Goal: Information Seeking & Learning: Learn about a topic

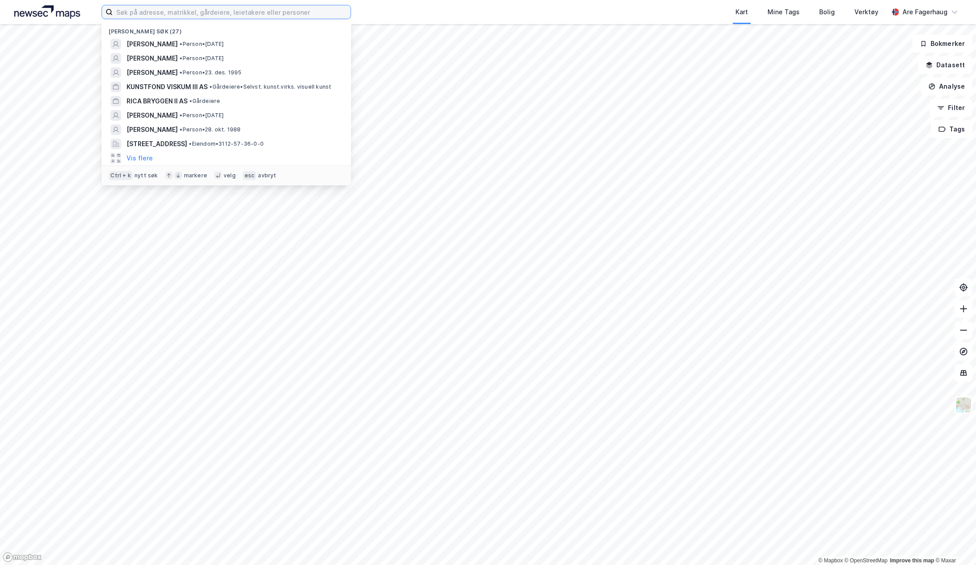
click at [129, 16] on input at bounding box center [232, 11] width 238 height 13
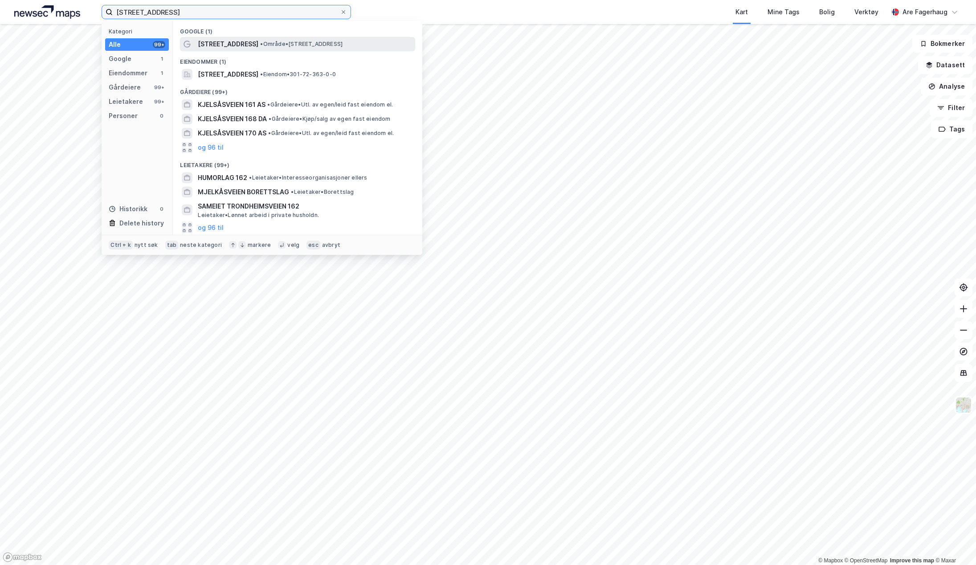
type input "[STREET_ADDRESS]"
click at [224, 45] on span "[STREET_ADDRESS]" at bounding box center [228, 44] width 61 height 11
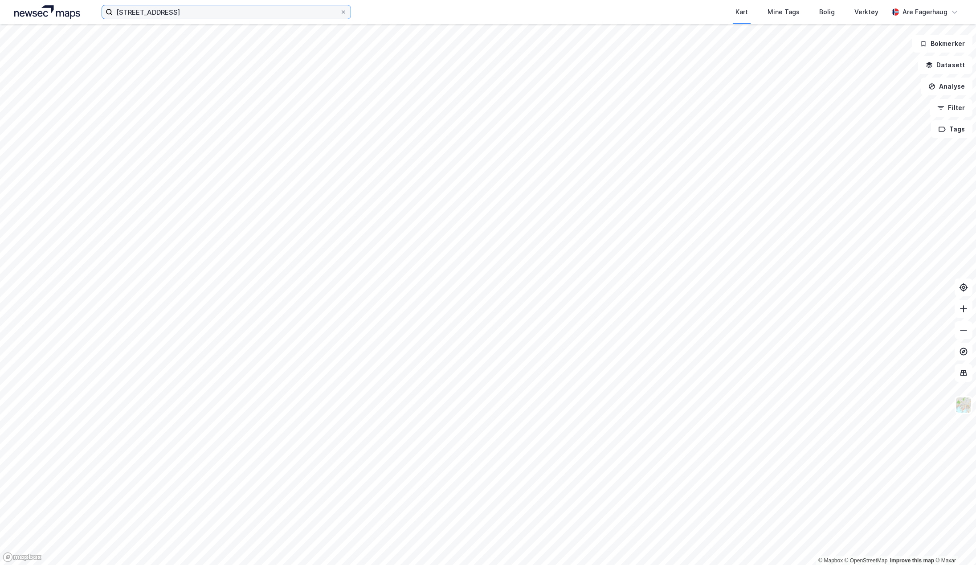
click at [176, 13] on input "[STREET_ADDRESS]" at bounding box center [226, 11] width 227 height 13
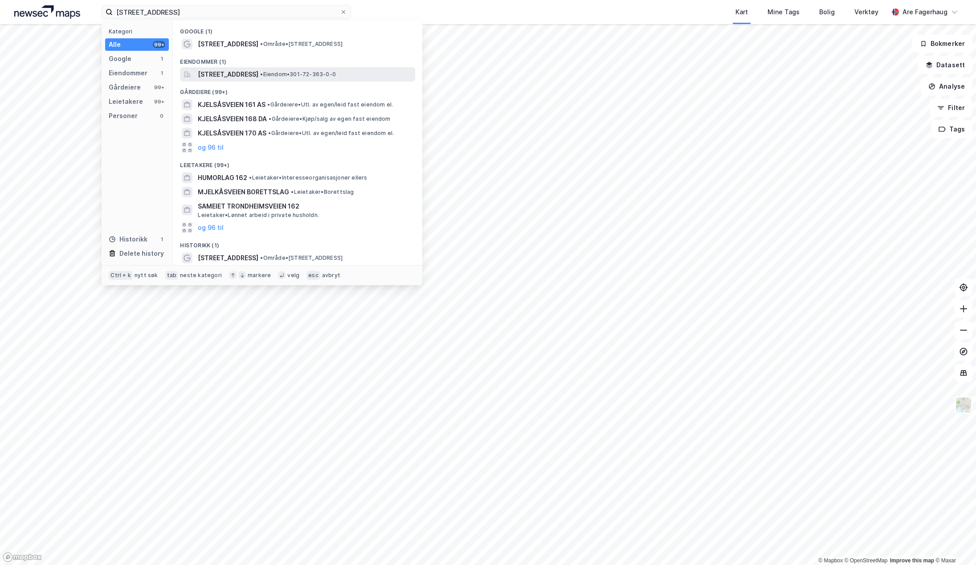
click at [258, 72] on span "[STREET_ADDRESS]" at bounding box center [228, 74] width 61 height 11
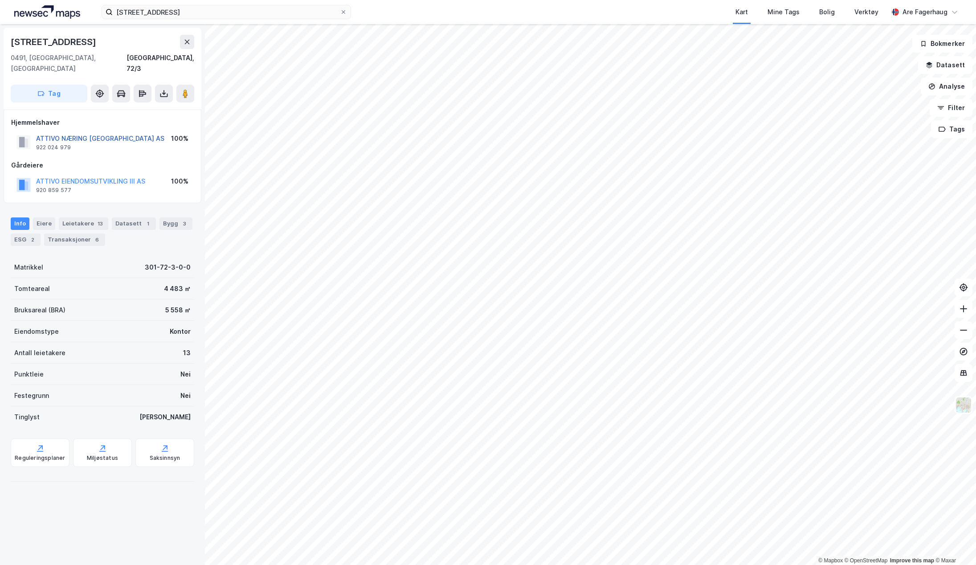
click at [0, 0] on button "ATTIVO NÆRING [GEOGRAPHIC_DATA] AS" at bounding box center [0, 0] width 0 height 0
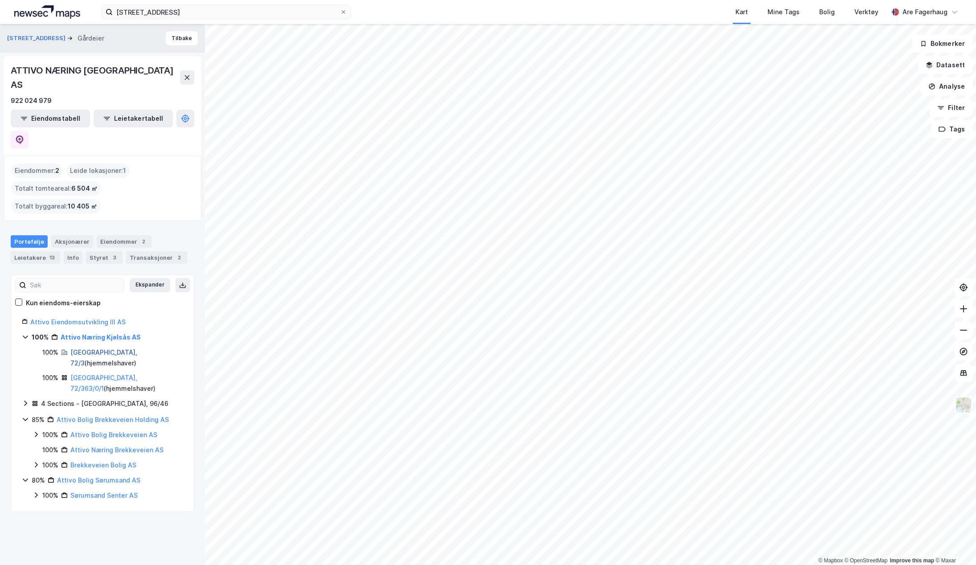
click at [87, 348] on link "[GEOGRAPHIC_DATA], 72/3" at bounding box center [103, 357] width 67 height 18
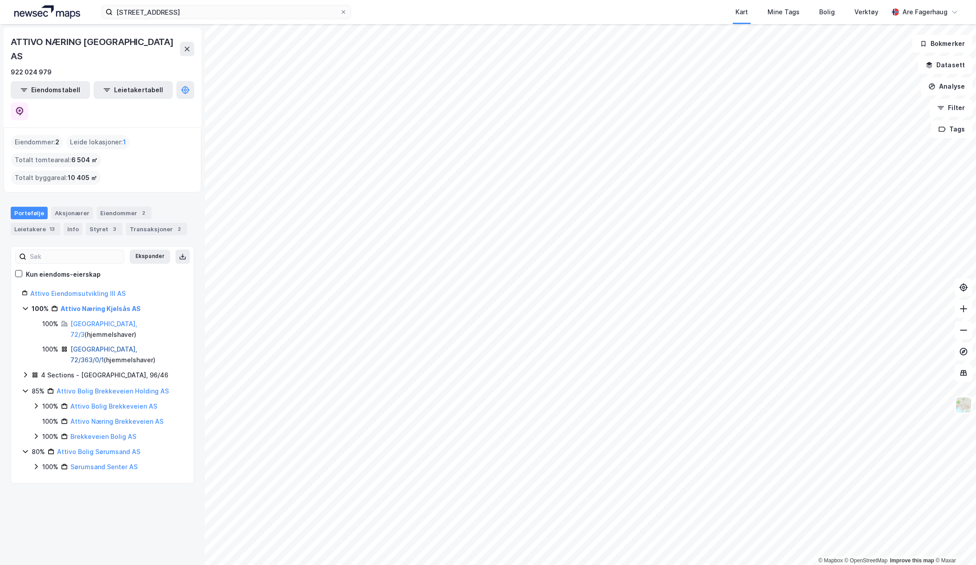
click at [101, 345] on link "[GEOGRAPHIC_DATA], 72/363/0/1" at bounding box center [103, 354] width 67 height 18
click at [90, 320] on link "[GEOGRAPHIC_DATA], 72/3" at bounding box center [103, 329] width 67 height 18
click at [681, 565] on html "kjelsåsveien 162 Kart Mine Tags Bolig Verktøy [PERSON_NAME] © Mapbox © OpenStre…" at bounding box center [488, 282] width 976 height 565
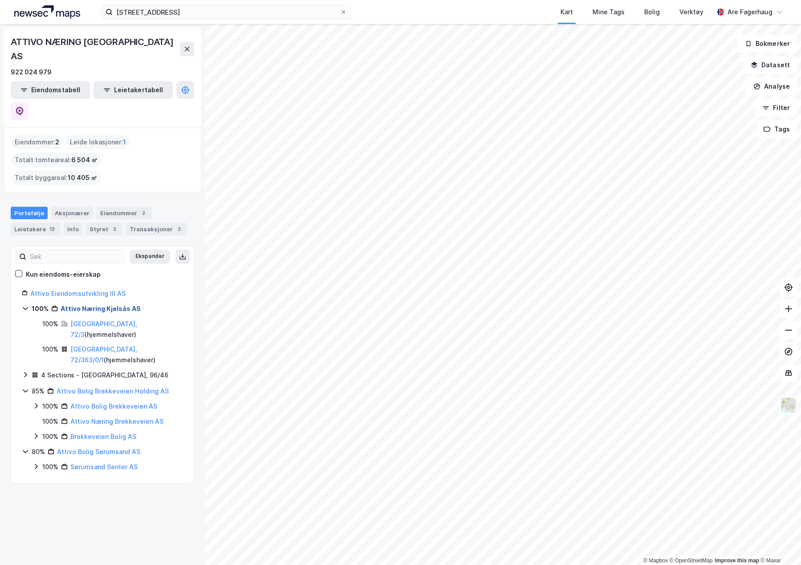
click at [75, 305] on link "Attivo Næring Kjelsås AS" at bounding box center [101, 309] width 80 height 8
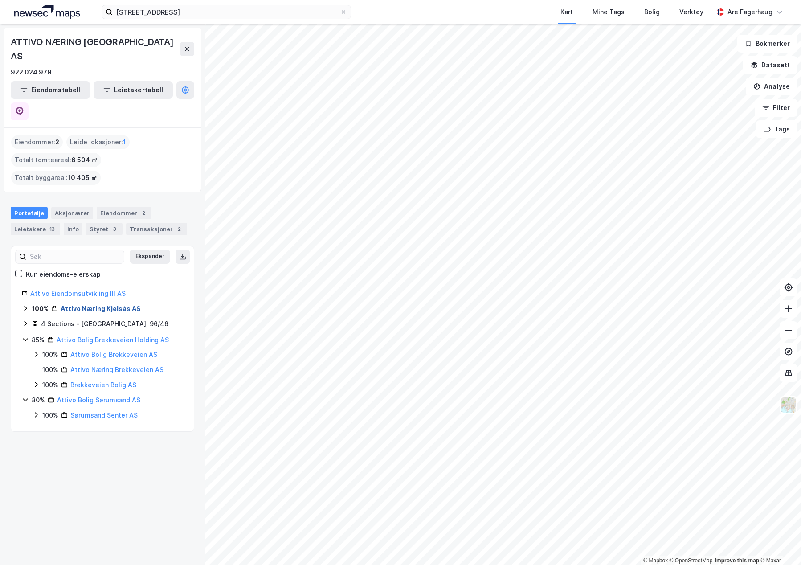
click at [67, 305] on link "Attivo Næring Kjelsås AS" at bounding box center [101, 309] width 80 height 8
